Goal: Transaction & Acquisition: Book appointment/travel/reservation

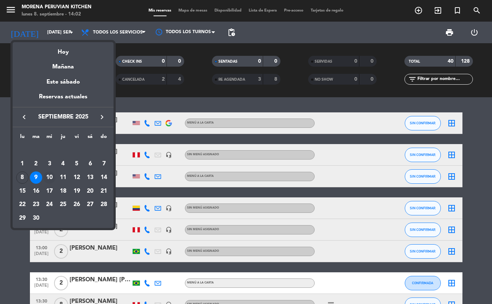
click at [47, 179] on div "10" at bounding box center [49, 177] width 12 height 12
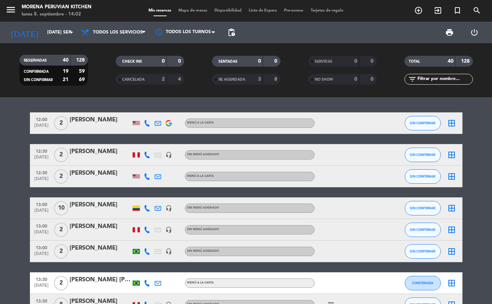
type input "mié. [DATE]"
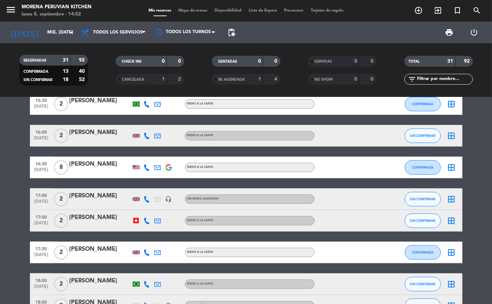
scroll to position [285, 0]
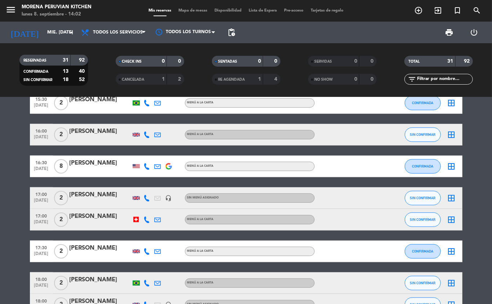
click at [422, 8] on icon "add_circle_outline" at bounding box center [418, 10] width 9 height 9
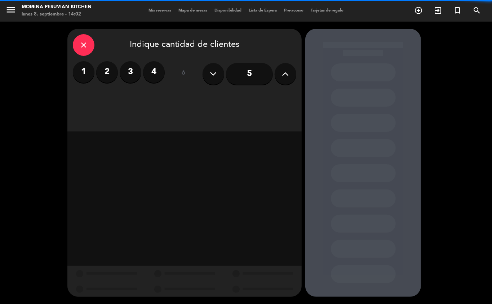
click at [107, 72] on label "2" at bounding box center [107, 72] width 22 height 22
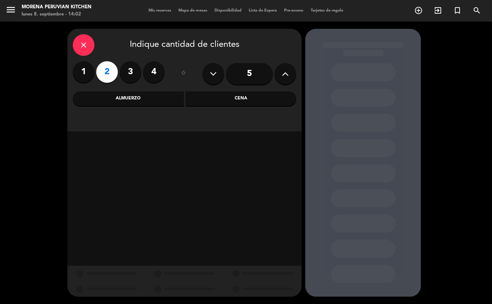
click at [112, 98] on div "Almuerzo" at bounding box center [128, 98] width 111 height 14
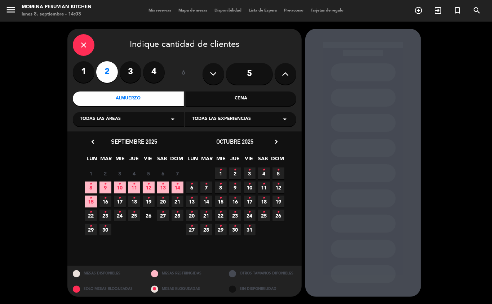
click at [119, 188] on icon "•" at bounding box center [120, 184] width 3 height 12
click at [120, 188] on icon "•" at bounding box center [120, 184] width 3 height 12
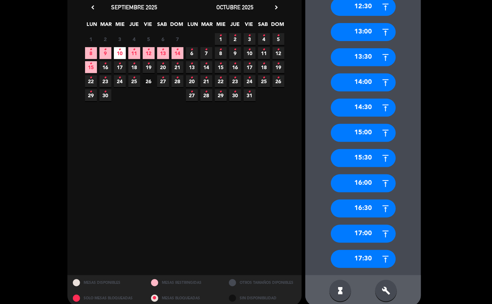
scroll to position [136, 0]
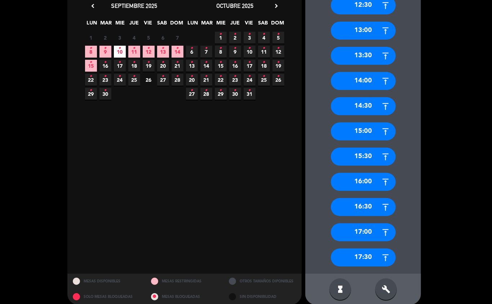
click at [372, 259] on div "17:30" at bounding box center [363, 258] width 65 height 18
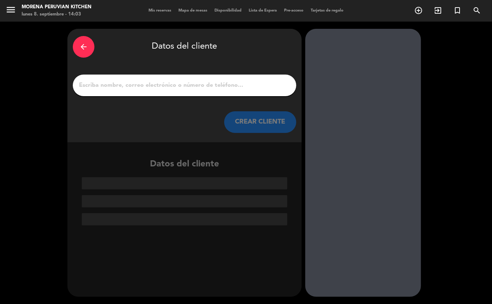
scroll to position [0, 0]
click at [175, 86] on input "1" at bounding box center [184, 85] width 213 height 10
click at [85, 48] on icon "arrow_back" at bounding box center [83, 47] width 9 height 9
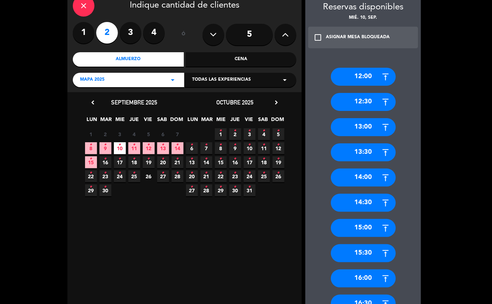
scroll to position [47, 0]
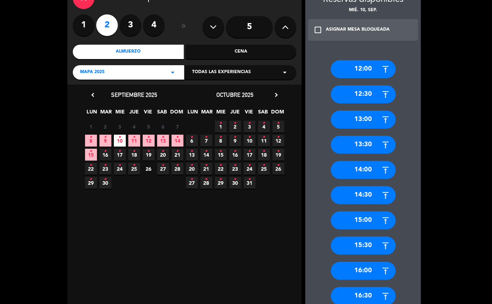
click at [372, 295] on div "16:30" at bounding box center [363, 296] width 65 height 18
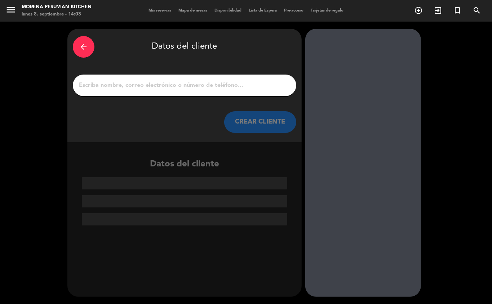
scroll to position [0, 0]
click at [110, 86] on input "1" at bounding box center [184, 85] width 213 height 10
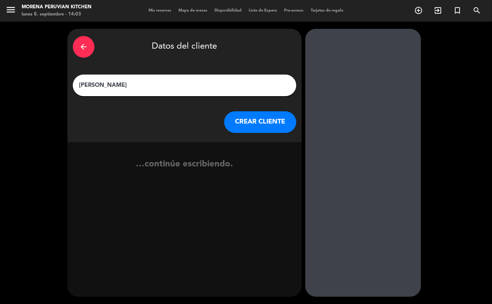
type input "[PERSON_NAME]"
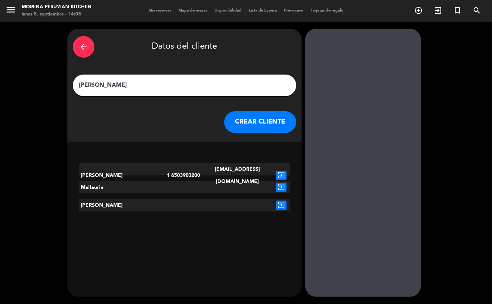
click at [260, 123] on button "CREAR CLIENTE" at bounding box center [260, 122] width 72 height 22
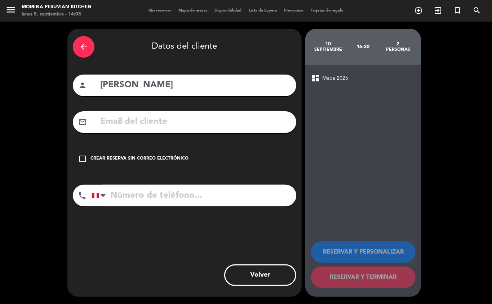
click at [141, 152] on div "check_box_outline_blank Crear reserva sin correo electrónico" at bounding box center [184, 159] width 223 height 22
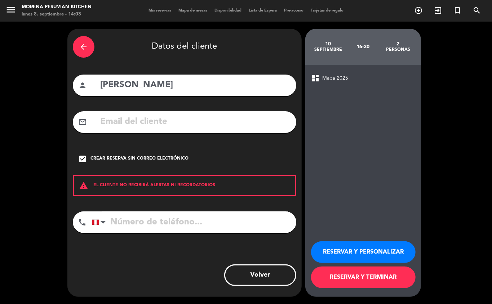
click at [167, 218] on input "tel" at bounding box center [193, 222] width 205 height 22
type input "[PHONE_NUMBER]"
click at [369, 274] on button "RESERVAR Y TERMINAR" at bounding box center [363, 278] width 104 height 22
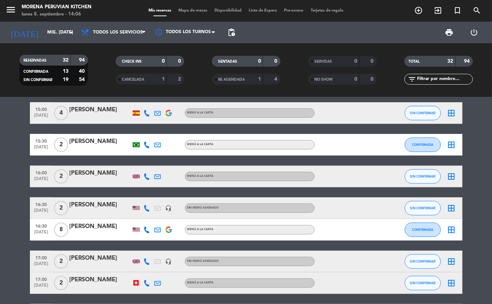
scroll to position [224, 0]
